Goal: Check status: Check status

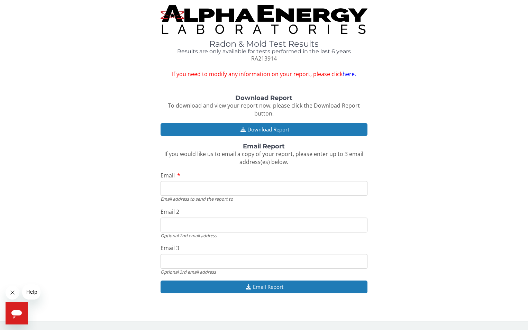
click at [215, 189] on input "Email" at bounding box center [263, 188] width 207 height 15
click at [205, 188] on input "Email" at bounding box center [263, 188] width 207 height 15
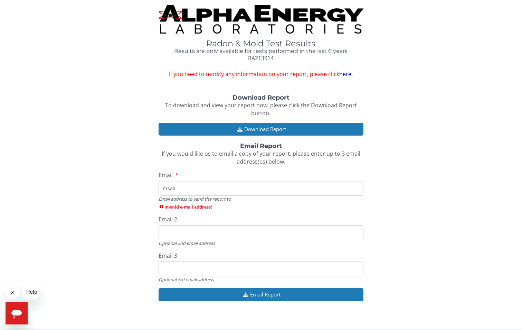
type input "rxsaa"
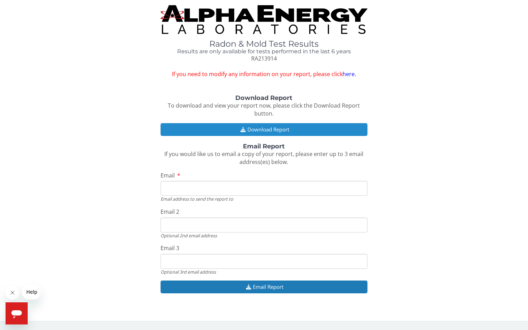
click at [255, 124] on button "Download Report" at bounding box center [263, 129] width 207 height 13
